Goal: Information Seeking & Learning: Learn about a topic

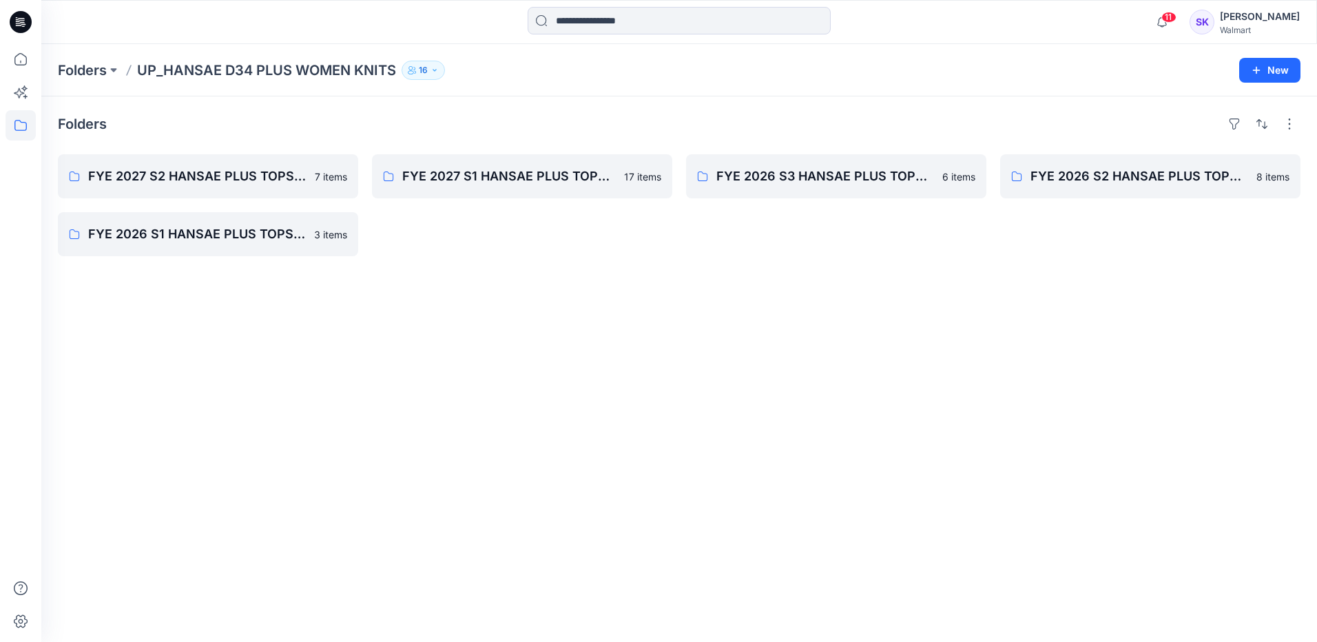
click at [640, 350] on div "Folders FYE 2027 S2 HANSAE PLUS TOPS & DRESSES 7 items FYE 2026 S1 HANSAE PLUS …" at bounding box center [678, 368] width 1275 height 545
click at [187, 176] on p "FYE 2027 S2 HANSAE PLUS TOPS & DRESSES" at bounding box center [206, 176] width 237 height 19
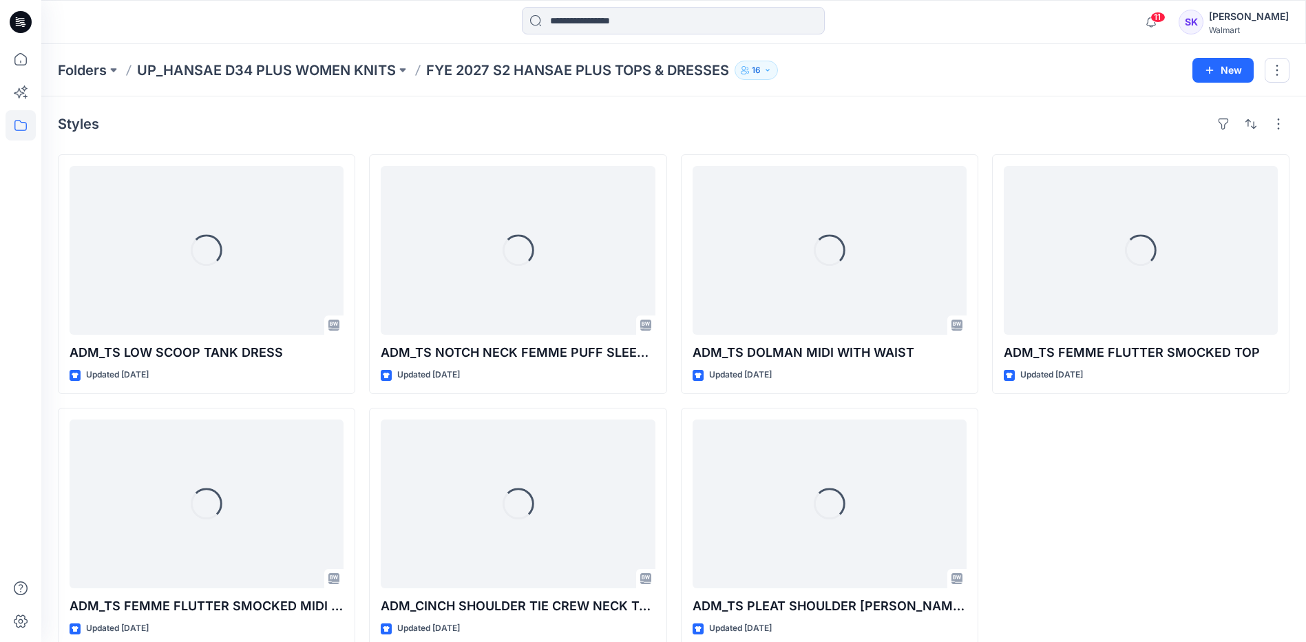
click at [1114, 508] on div "Loading... ADM_TS FEMME FLUTTER SMOCKED TOP Updated [DATE]" at bounding box center [1140, 400] width 297 height 493
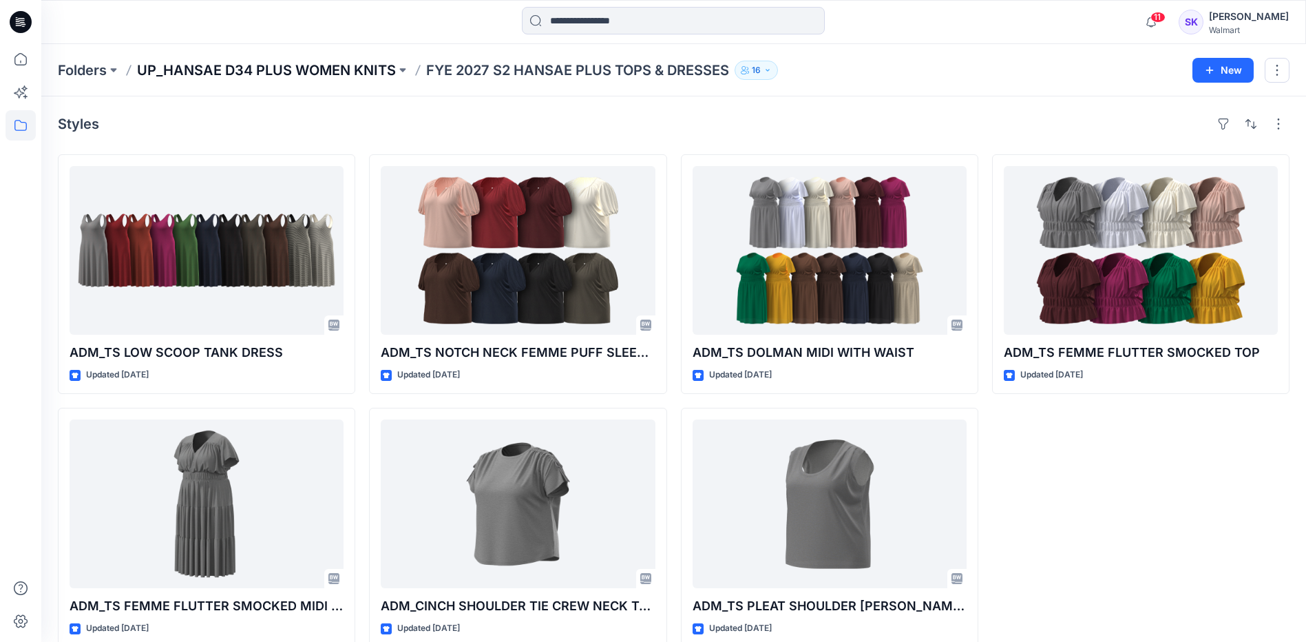
click at [239, 72] on p "UP_HANSAE D34 PLUS WOMEN KNITS" at bounding box center [266, 70] width 259 height 19
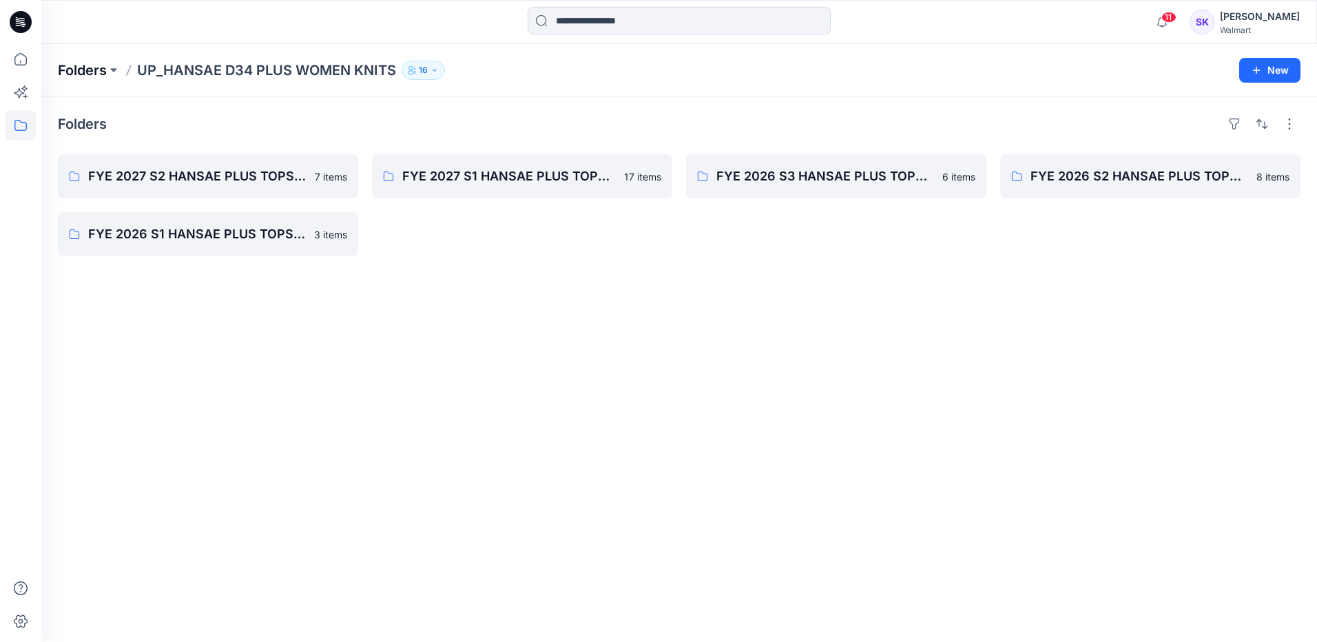
click at [76, 71] on p "Folders" at bounding box center [82, 70] width 49 height 19
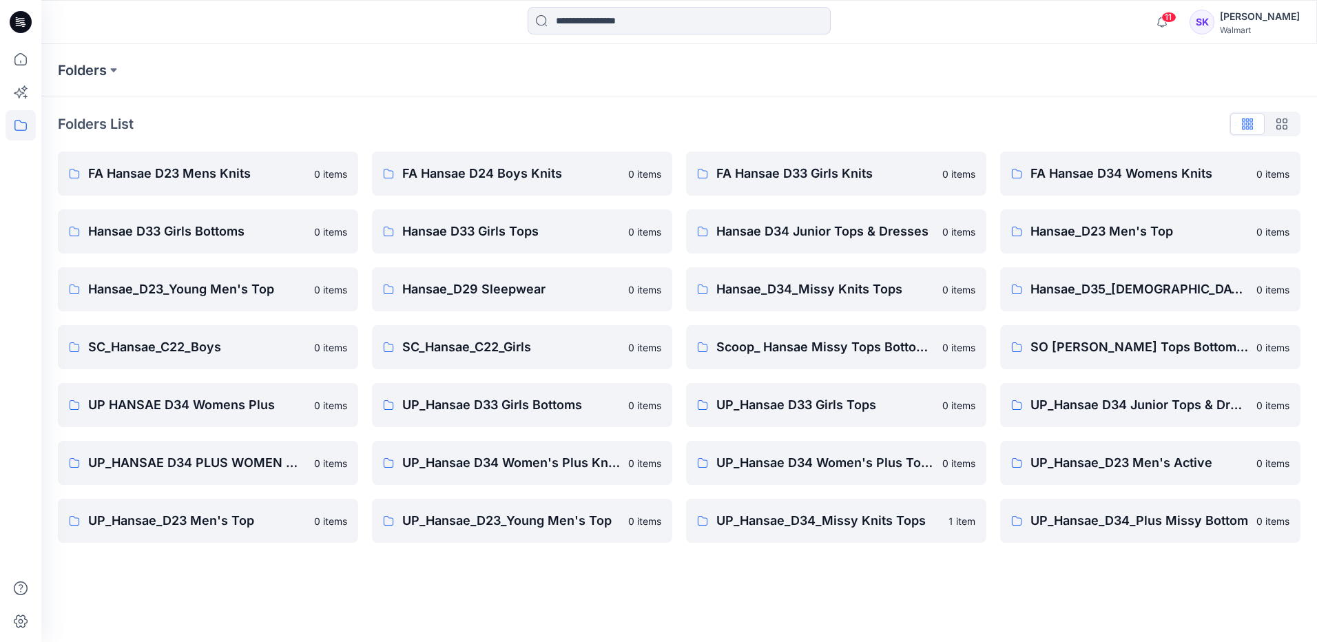
click at [857, 636] on div "Folders Folders List FA Hansae D23 Mens Knits 0 items Hansae D33 Girls Bottoms …" at bounding box center [678, 343] width 1275 height 598
click at [831, 526] on p "UP_Hansae_D34_Missy Knits Tops" at bounding box center [828, 520] width 224 height 19
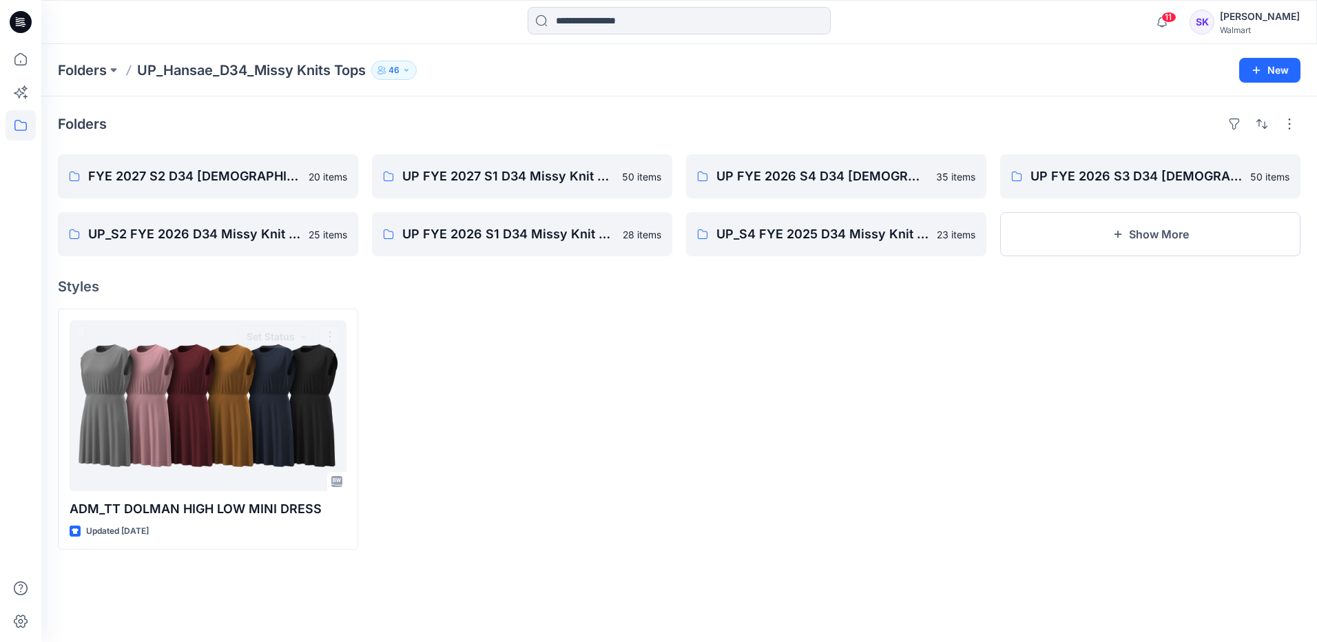
click at [658, 437] on div at bounding box center [522, 428] width 300 height 241
click at [200, 178] on p "FYE 2027 S2 D34 [DEMOGRAPHIC_DATA] Tops - Hansae" at bounding box center [206, 176] width 237 height 19
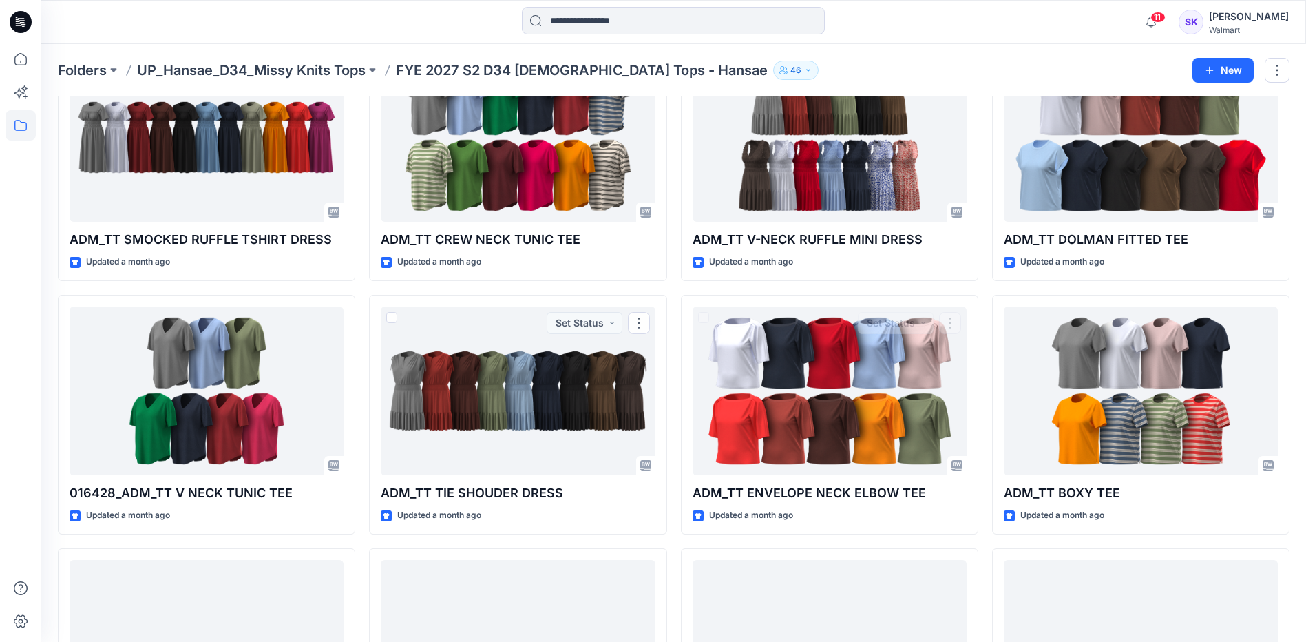
scroll to position [138, 0]
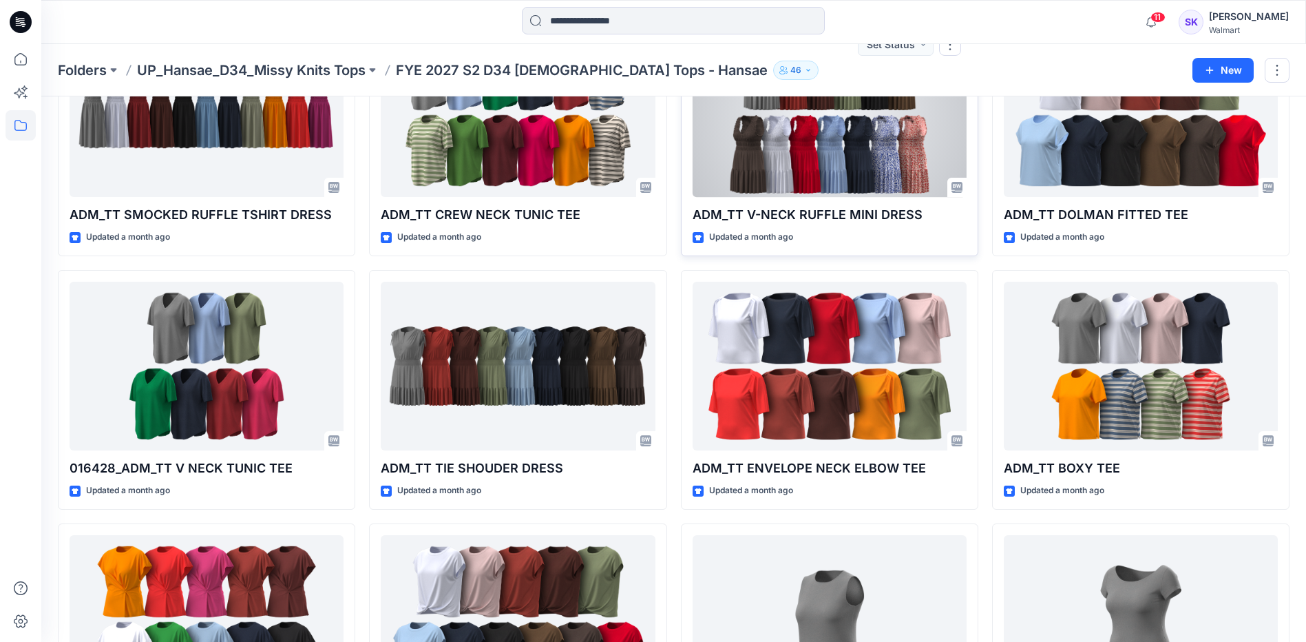
click at [777, 184] on div at bounding box center [830, 112] width 274 height 169
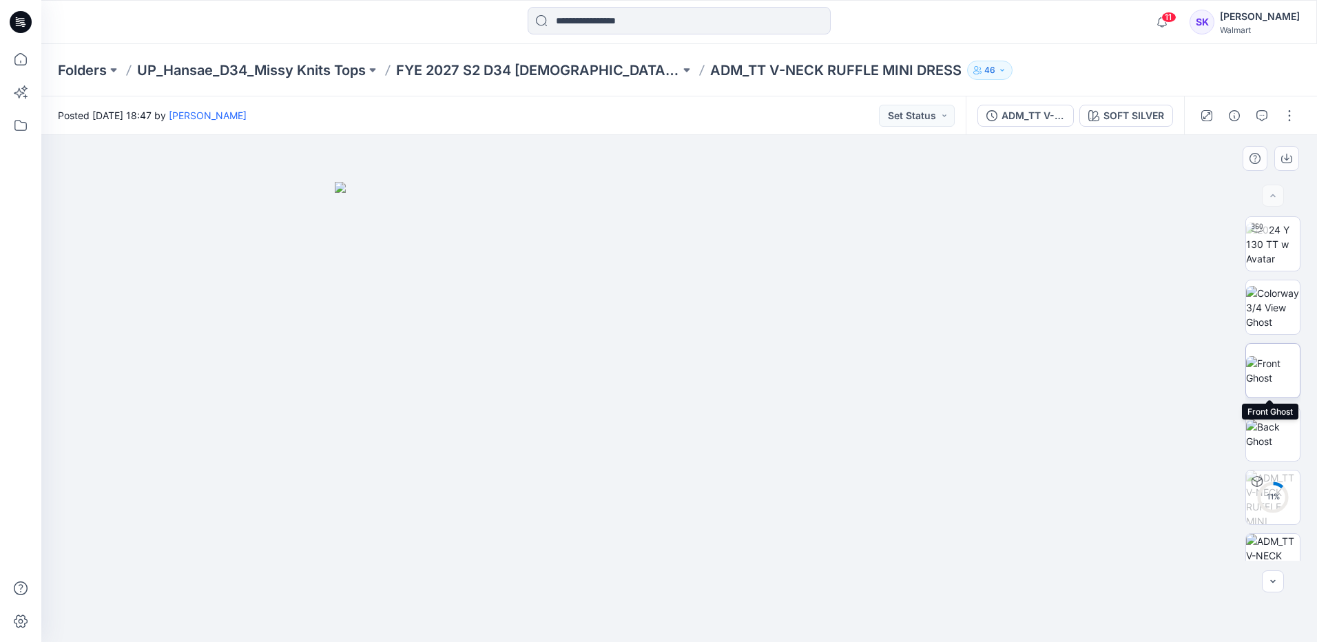
click at [1279, 370] on img at bounding box center [1273, 370] width 54 height 29
click at [1266, 443] on img at bounding box center [1273, 433] width 54 height 29
click at [1042, 343] on div at bounding box center [678, 388] width 1275 height 507
click at [578, 78] on p "FYE 2027 S2 D34 [DEMOGRAPHIC_DATA] Tops - Hansae" at bounding box center [538, 70] width 284 height 19
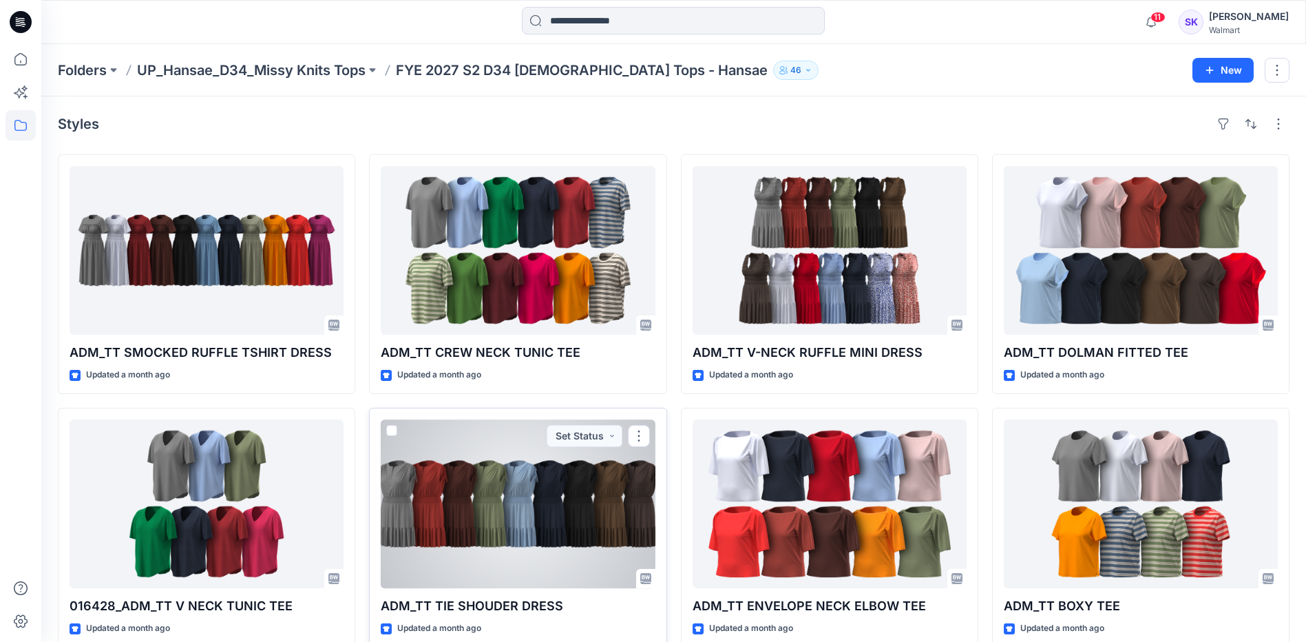
click at [470, 477] on div at bounding box center [518, 503] width 274 height 169
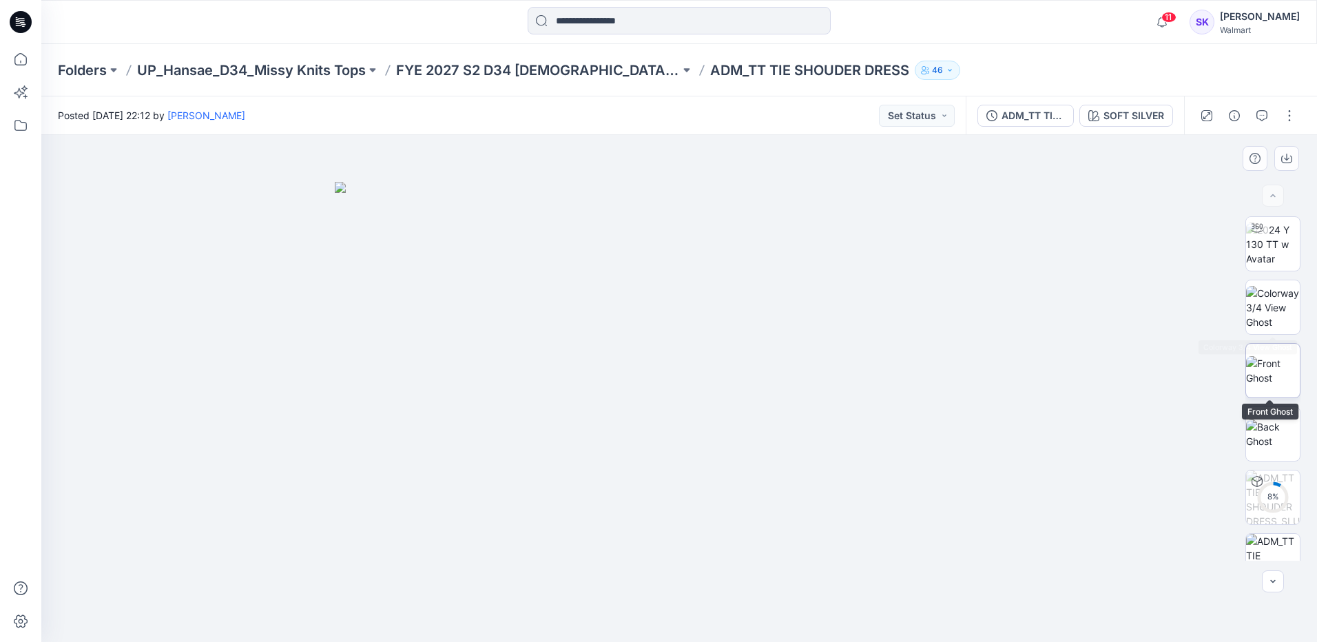
click at [1272, 370] on img at bounding box center [1273, 370] width 54 height 29
click at [1268, 419] on img at bounding box center [1273, 433] width 54 height 29
click at [956, 271] on div at bounding box center [678, 388] width 1275 height 507
click at [1081, 458] on div at bounding box center [678, 388] width 1275 height 507
